Goal: Find specific page/section: Find specific page/section

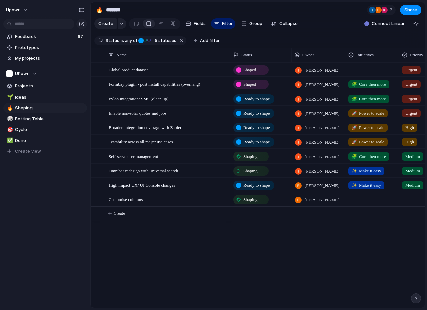
click at [246, 68] on span "Shaped" at bounding box center [249, 70] width 13 height 7
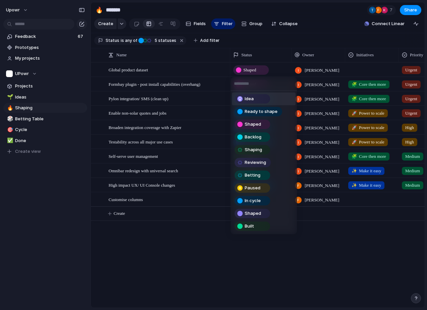
click at [275, 67] on div "Idea Ready to shape Shaped Backlog Shaping Reviewing Betting Paused In cycle Sh…" at bounding box center [213, 155] width 427 height 310
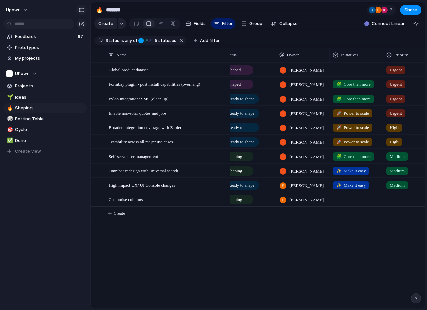
click at [81, 6] on button "button" at bounding box center [81, 10] width 11 height 11
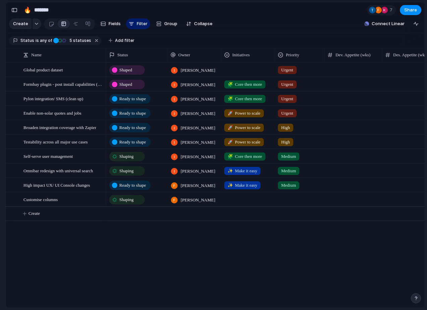
drag, startPoint x: 144, startPoint y: 50, endPoint x: 105, endPoint y: 51, distance: 38.5
click at [105, 51] on div at bounding box center [105, 55] width 3 height 14
click at [67, 100] on span "Pylon integration/ SMS (clean up)" at bounding box center [53, 98] width 60 height 8
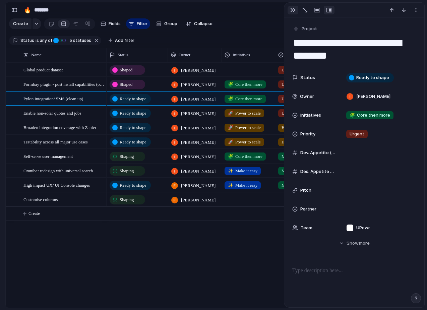
click at [292, 13] on button "button" at bounding box center [293, 10] width 11 height 9
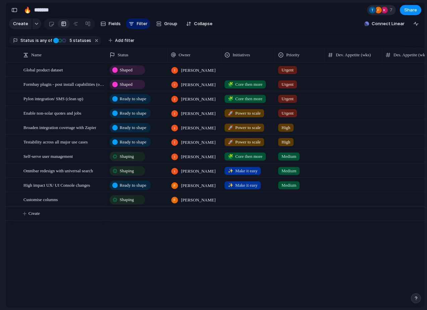
click at [383, 15] on div "7" at bounding box center [381, 10] width 29 height 10
click at [16, 10] on div "button" at bounding box center [14, 10] width 6 height 5
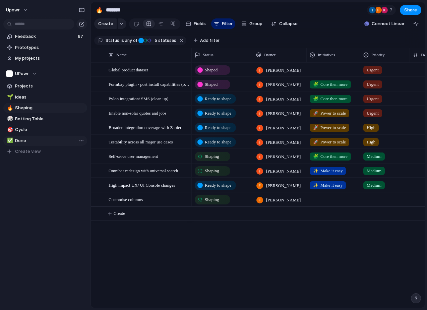
click at [23, 139] on span "Done" at bounding box center [50, 140] width 70 height 7
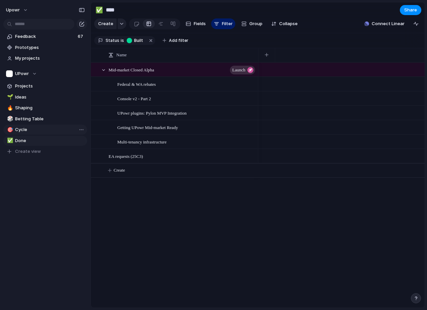
click at [20, 132] on span "Cycle" at bounding box center [50, 129] width 70 height 7
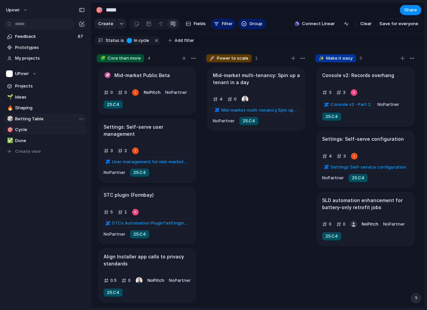
click at [28, 120] on span "Betting Table" at bounding box center [50, 119] width 70 height 7
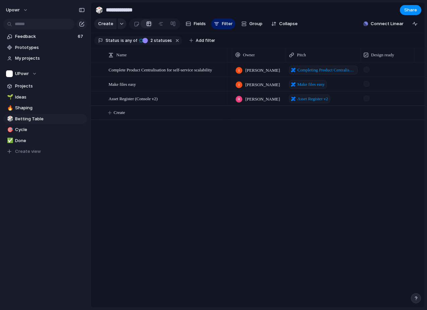
scroll to position [0, 258]
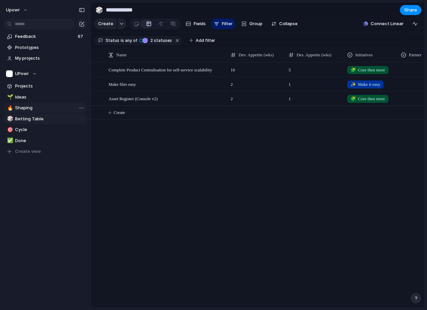
click at [38, 107] on span "Shaping" at bounding box center [50, 108] width 70 height 7
type input "*******"
